Goal: Check status

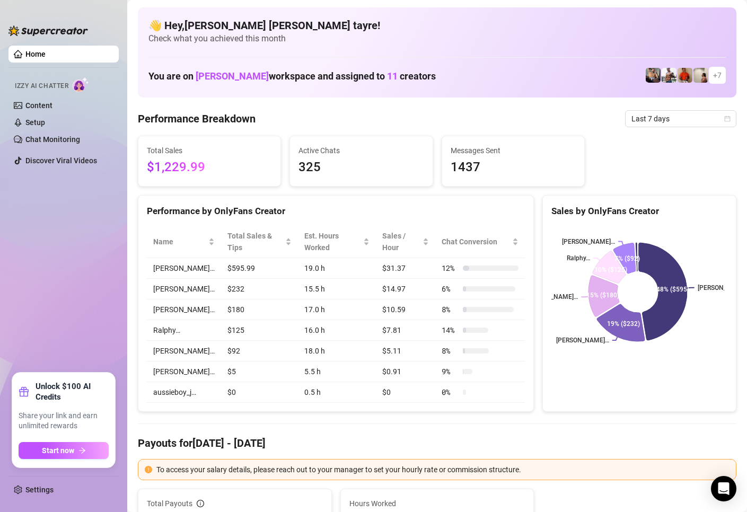
click at [49, 237] on ul "Home Izzy AI Chatter Content Setup Chat Monitoring Discover Viral Videos" at bounding box center [63, 204] width 110 height 327
click at [651, 119] on span "Last 7 days" at bounding box center [681, 119] width 99 height 16
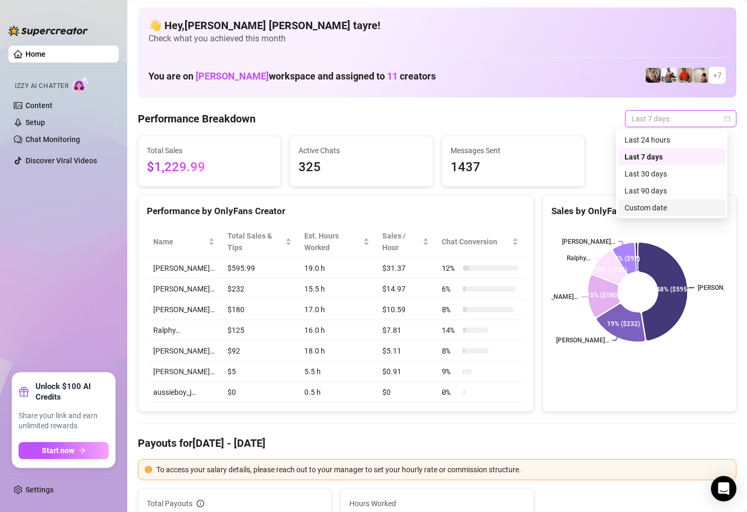
click at [643, 209] on div "Custom date" at bounding box center [672, 208] width 94 height 12
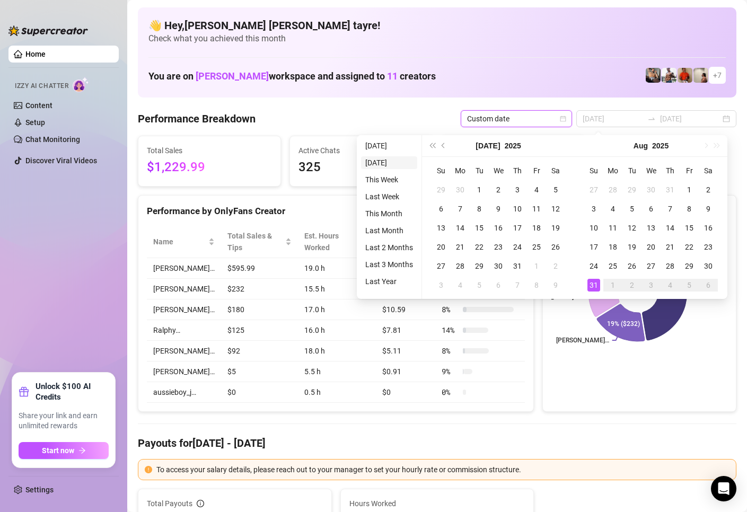
type input "[DATE]"
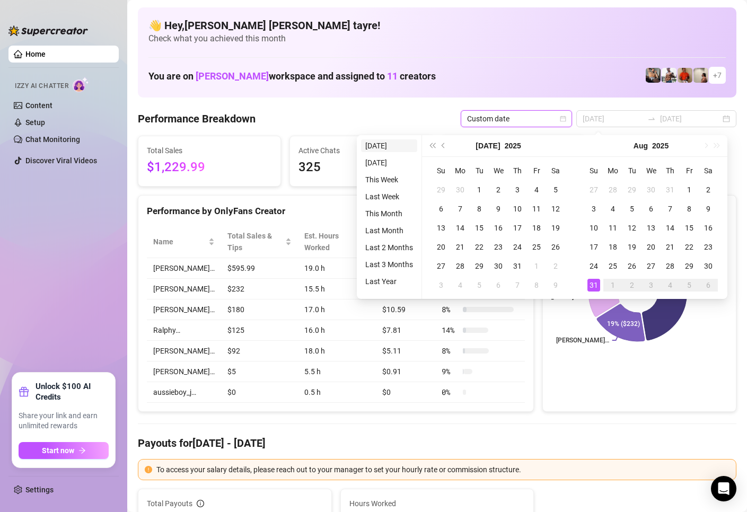
click at [393, 148] on li "[DATE]" at bounding box center [389, 146] width 56 height 13
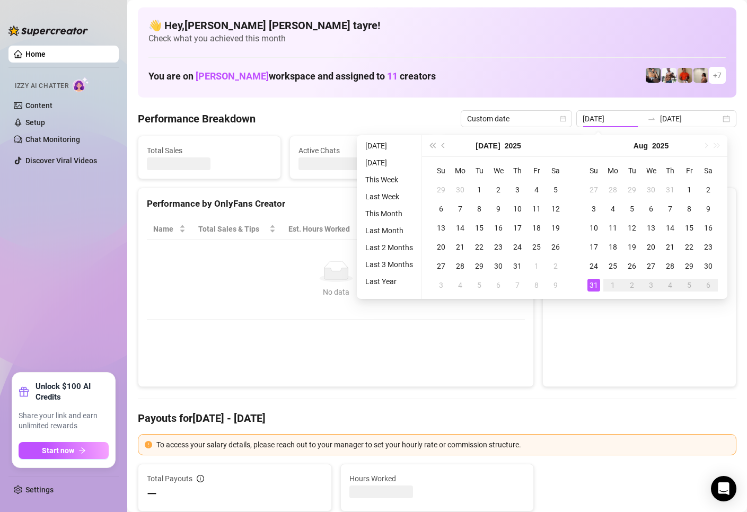
type input "[DATE]"
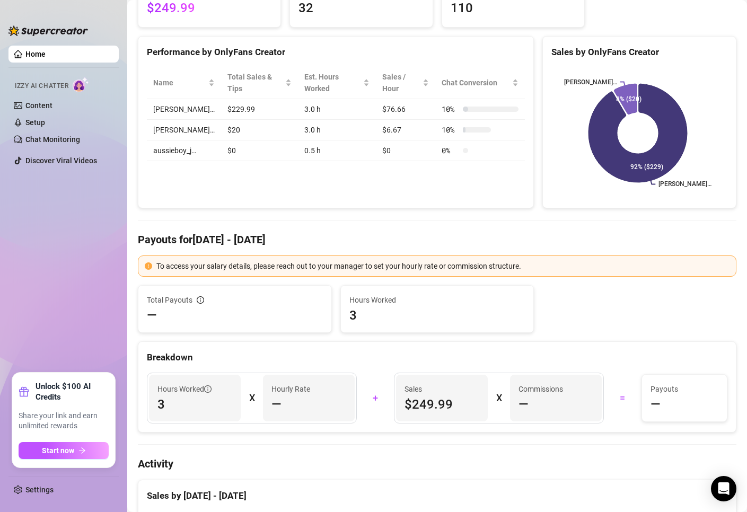
scroll to position [106, 0]
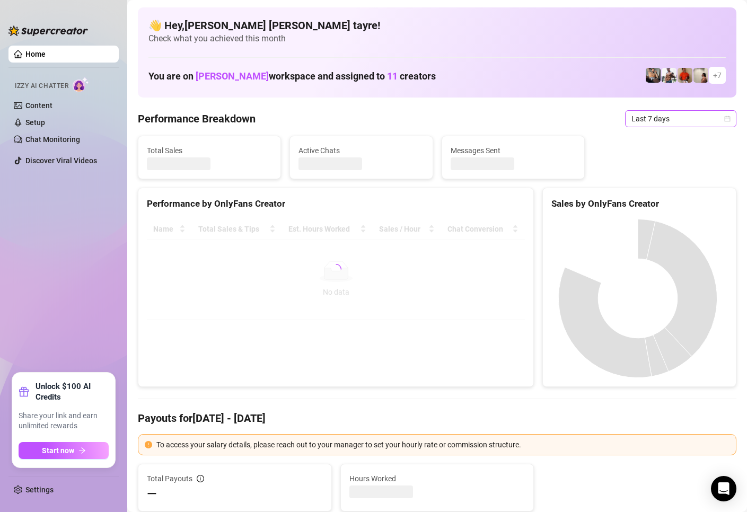
click at [634, 120] on span "Last 7 days" at bounding box center [681, 119] width 99 height 16
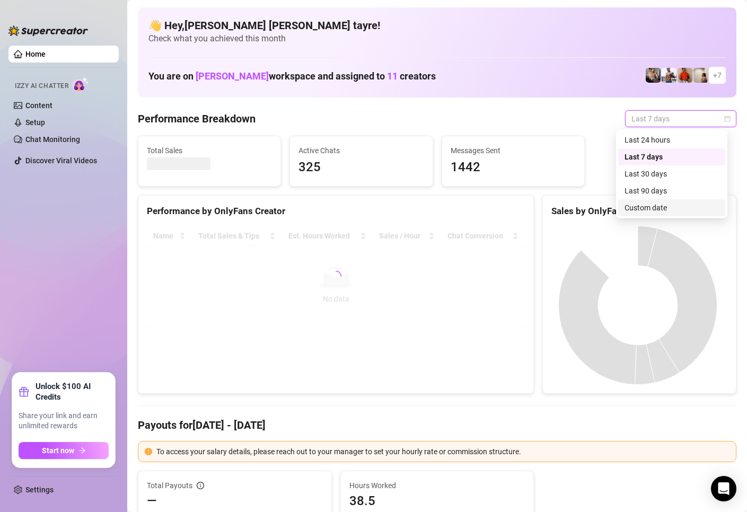
click at [643, 207] on div "Custom date" at bounding box center [672, 208] width 94 height 12
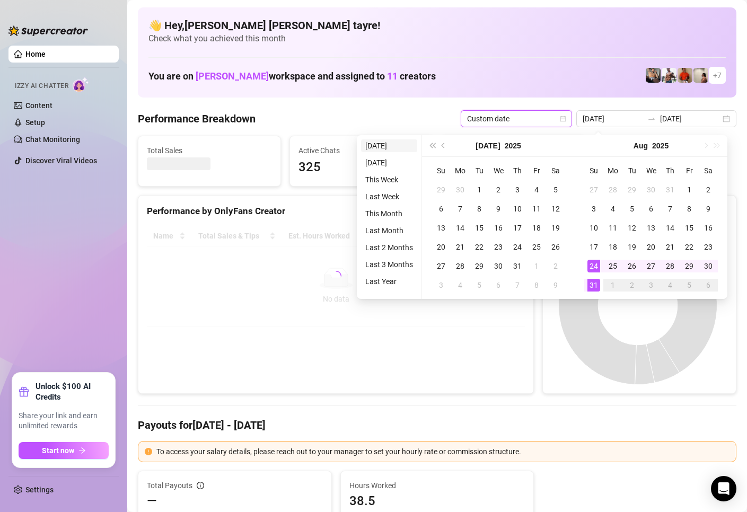
type input "[DATE]"
type input "2025-08-01"
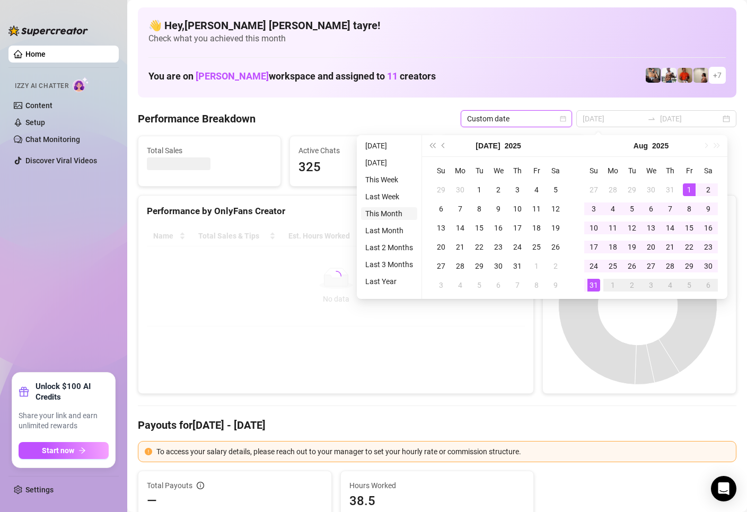
click at [381, 213] on li "This Month" at bounding box center [389, 213] width 56 height 13
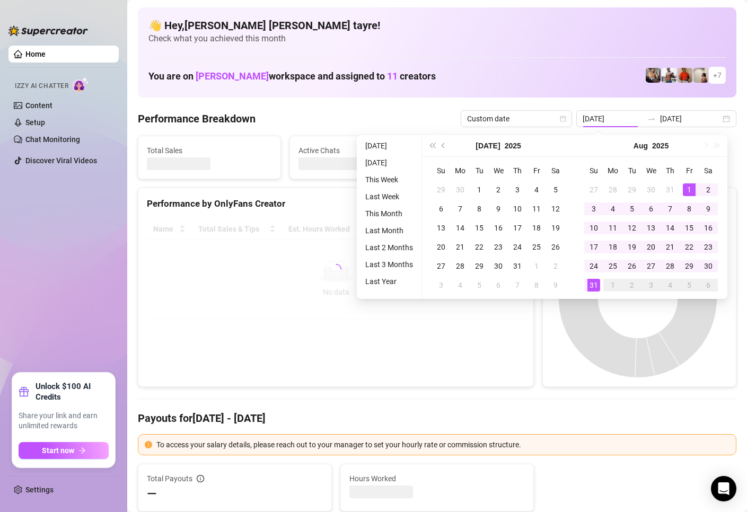
type input "2025-08-01"
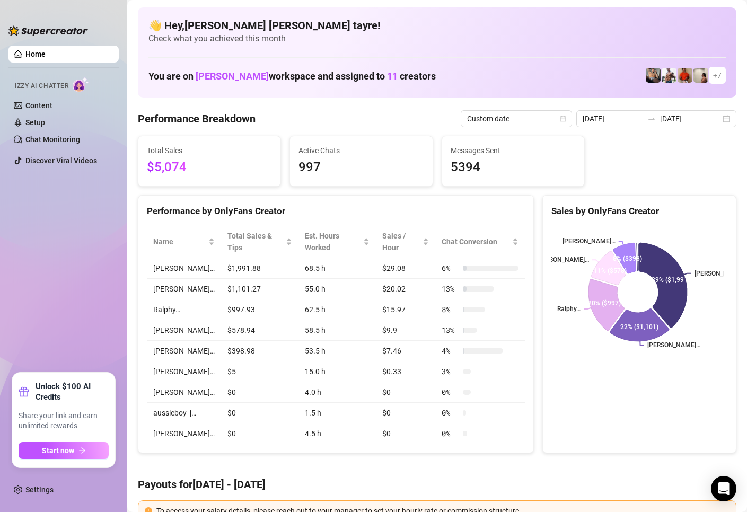
click at [123, 213] on aside "Home Izzy AI Chatter Content Setup Chat Monitoring Discover Viral Videos Unlock…" at bounding box center [63, 256] width 127 height 512
drag, startPoint x: 211, startPoint y: 184, endPoint x: 132, endPoint y: 201, distance: 80.3
click at [93, 137] on div "Home Izzy AI Chatter Content Setup Chat Monitoring Discover Viral Videos Unlock…" at bounding box center [373, 256] width 747 height 512
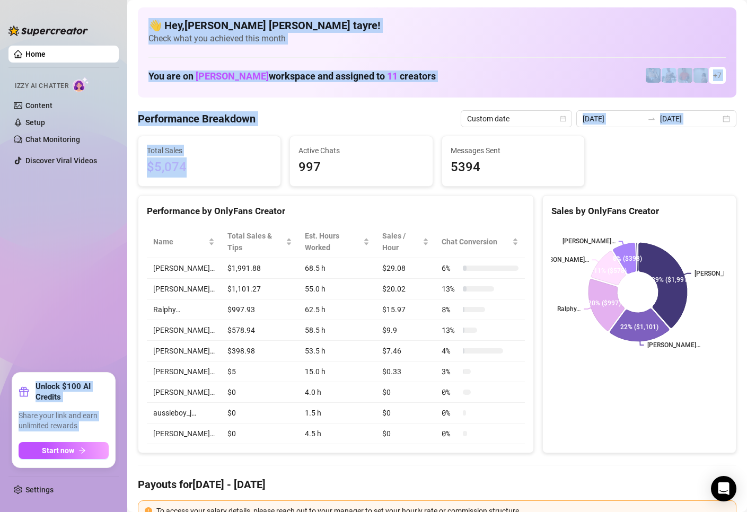
click at [506, 487] on h4 "Payouts for Aug 1 - Aug 31" at bounding box center [437, 484] width 599 height 15
